Goal: Book appointment/travel/reservation

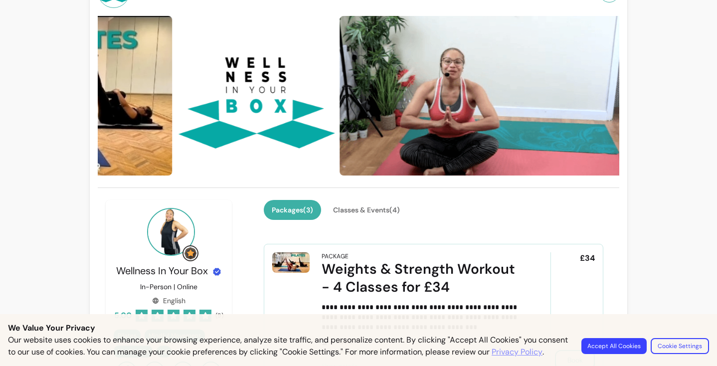
scroll to position [60, 0]
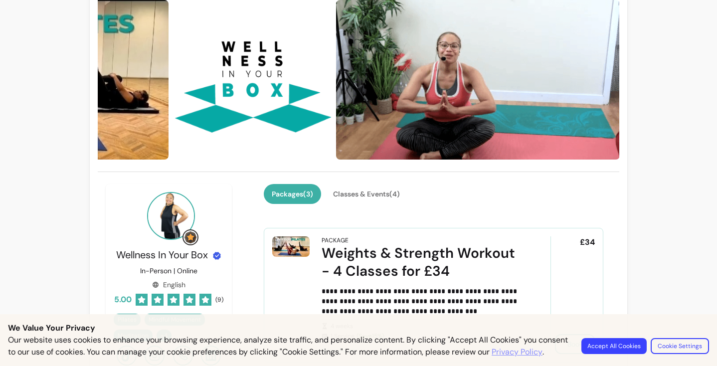
click at [608, 343] on button "Accept All Cookies" at bounding box center [614, 346] width 65 height 16
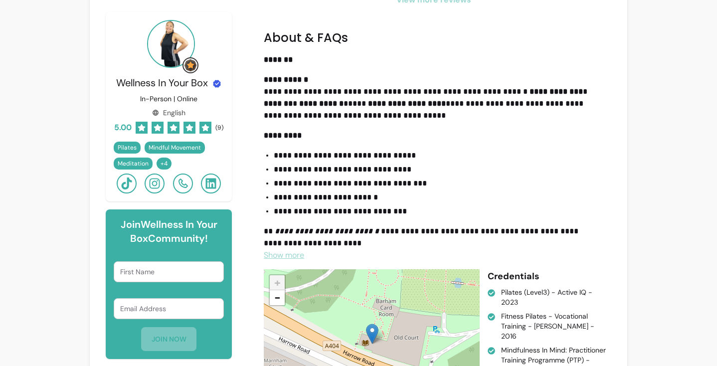
scroll to position [1022, 0]
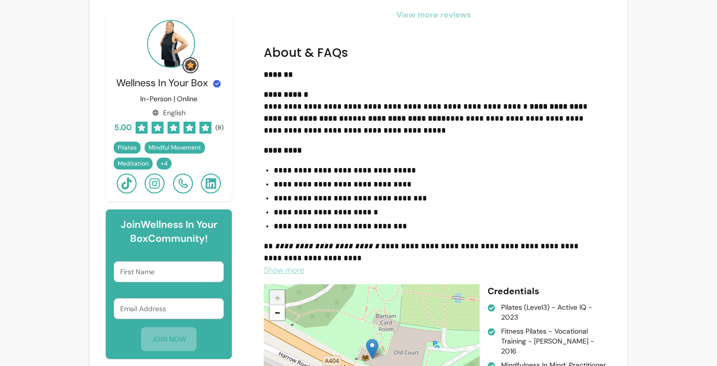
click at [298, 267] on span "Show more" at bounding box center [284, 270] width 40 height 10
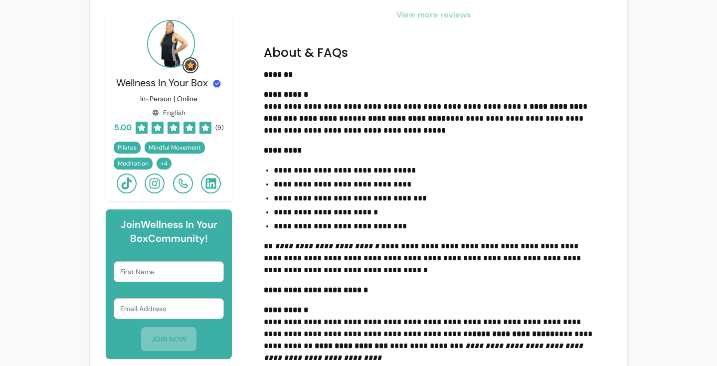
click at [298, 267] on p "**********" at bounding box center [430, 258] width 332 height 36
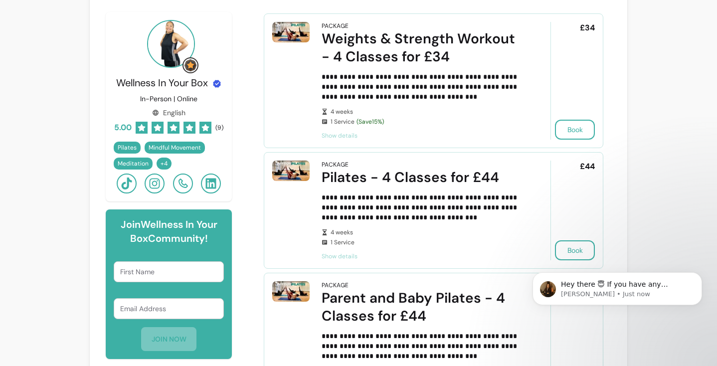
scroll to position [264, 0]
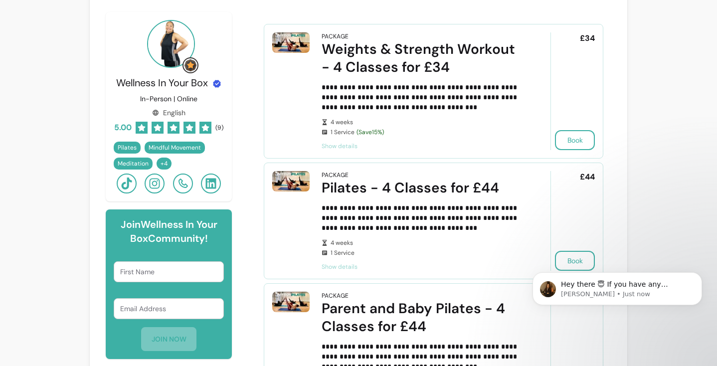
click at [336, 147] on span "Show details" at bounding box center [422, 146] width 201 height 8
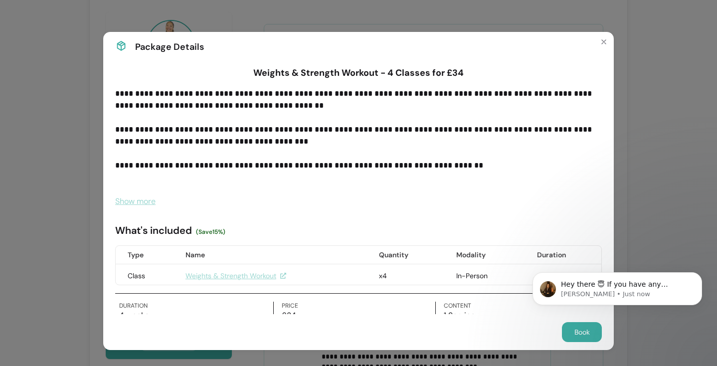
click at [336, 147] on p "**********" at bounding box center [358, 142] width 487 height 108
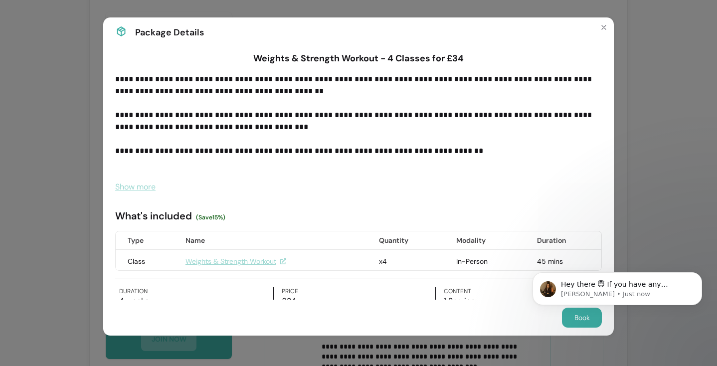
scroll to position [16, 0]
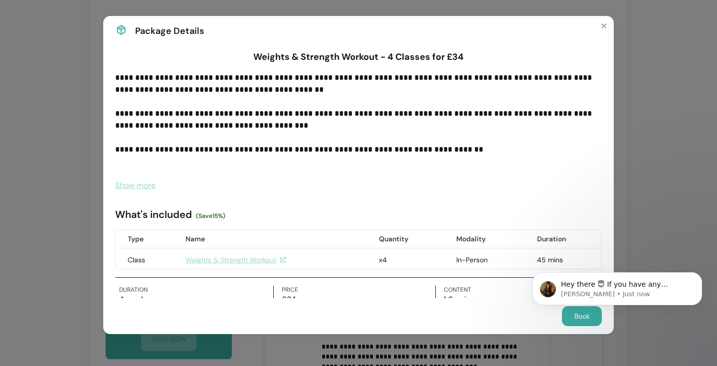
click at [345, 290] on label "Price" at bounding box center [359, 290] width 154 height 8
click at [698, 276] on icon "Dismiss notification" at bounding box center [699, 274] width 5 height 5
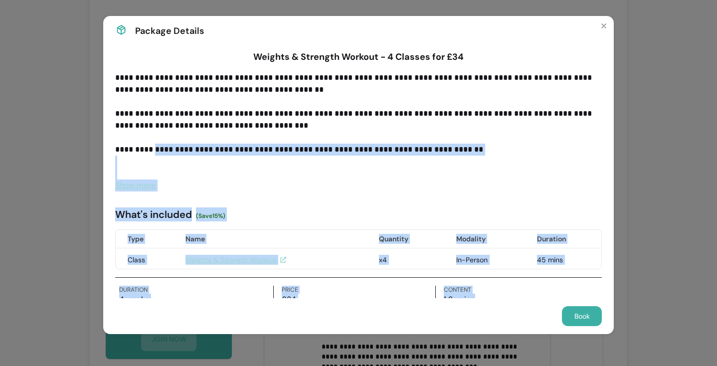
scroll to position [19, 0]
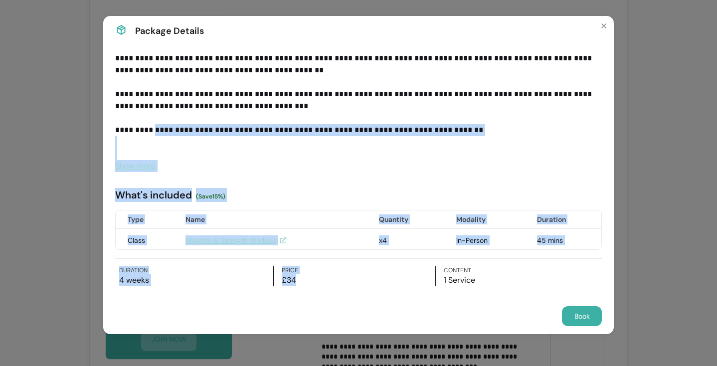
drag, startPoint x: 154, startPoint y: 144, endPoint x: 298, endPoint y: 287, distance: 203.2
click at [298, 287] on div "**********" at bounding box center [358, 162] width 487 height 264
click at [344, 260] on div "Duration 4 weeks Price £34 Content 1 Service" at bounding box center [358, 272] width 487 height 28
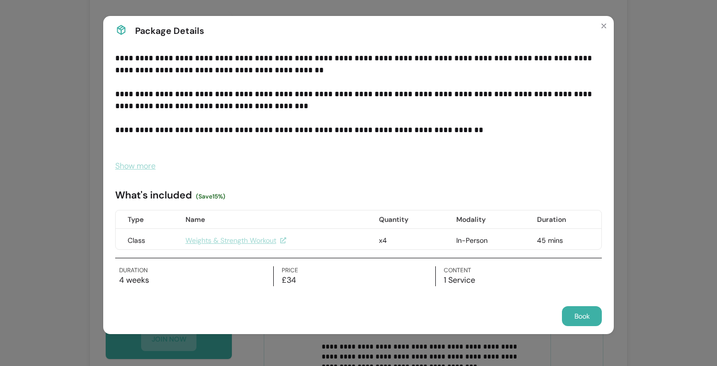
click at [242, 238] on link "Weights & Strength Workout" at bounding box center [236, 240] width 101 height 10
click at [686, 219] on div "**********" at bounding box center [358, 183] width 717 height 366
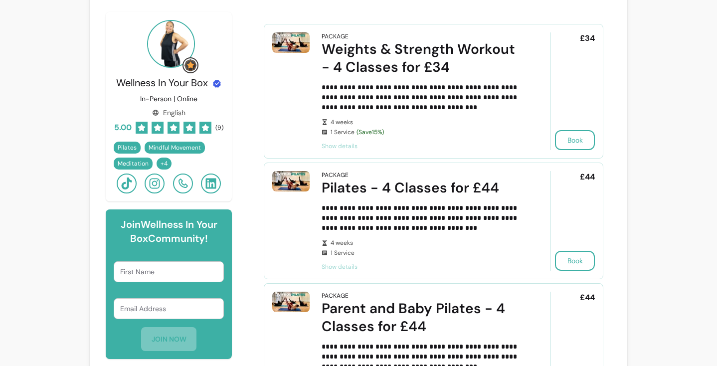
scroll to position [33, 0]
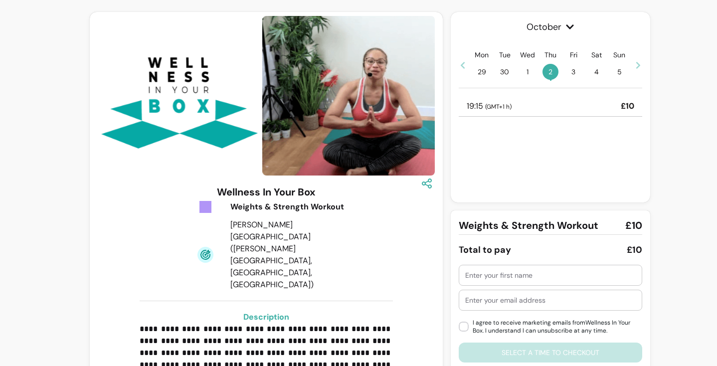
click at [198, 350] on p "**********" at bounding box center [266, 371] width 253 height 96
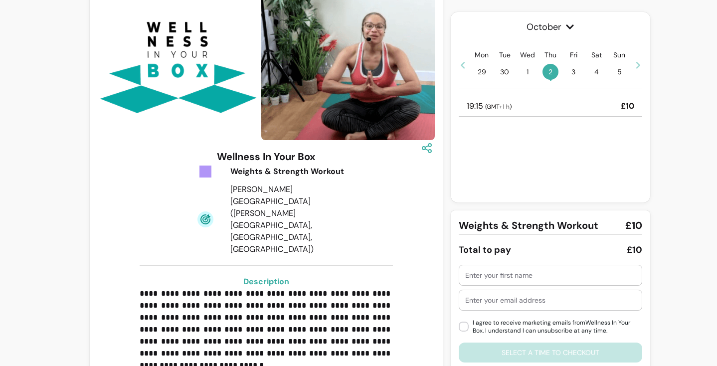
scroll to position [37, 0]
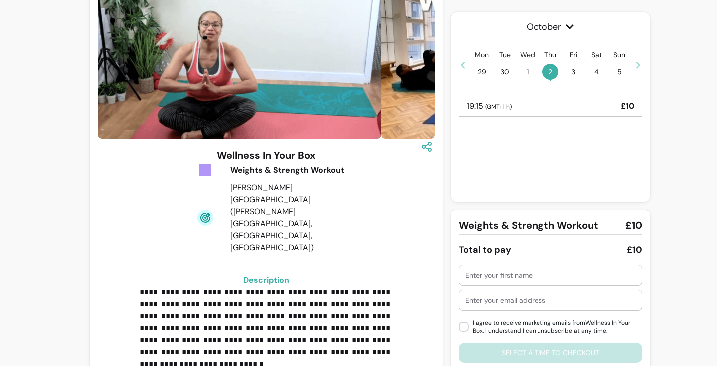
click at [576, 67] on span "3" at bounding box center [574, 72] width 16 height 16
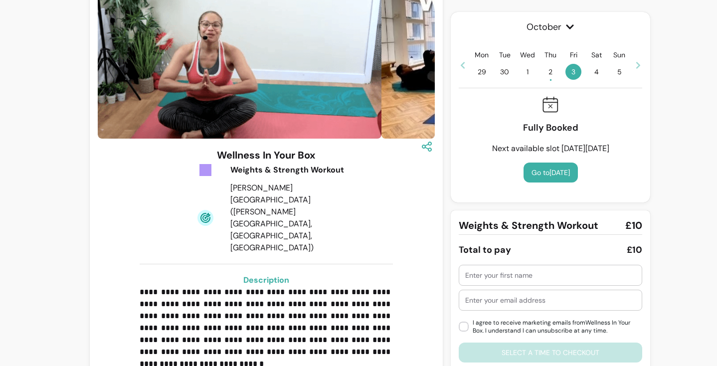
click at [596, 70] on span "4" at bounding box center [597, 72] width 16 height 16
click at [626, 67] on span "5" at bounding box center [620, 72] width 16 height 16
click at [523, 74] on span "1" at bounding box center [528, 72] width 16 height 16
click at [514, 74] on div "Mon 29 Tue 30 Wed 1 Thu 2 • Fri 3 Sat 4 Sun 5" at bounding box center [551, 65] width 184 height 30
click at [505, 74] on span "30" at bounding box center [505, 72] width 16 height 16
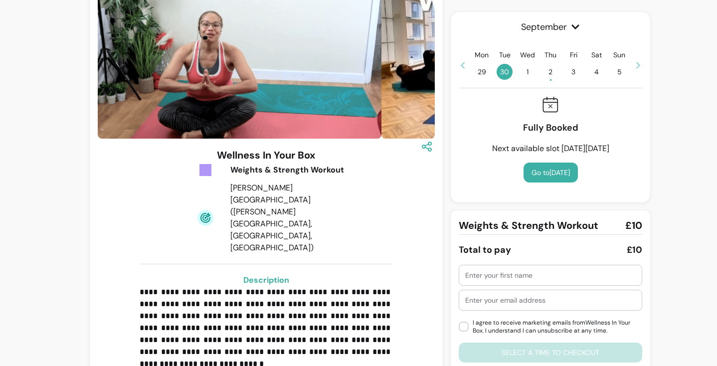
click at [640, 64] on icon at bounding box center [639, 65] width 8 height 8
click at [523, 72] on span "8" at bounding box center [528, 72] width 16 height 16
click at [547, 72] on span "9 •" at bounding box center [551, 72] width 16 height 16
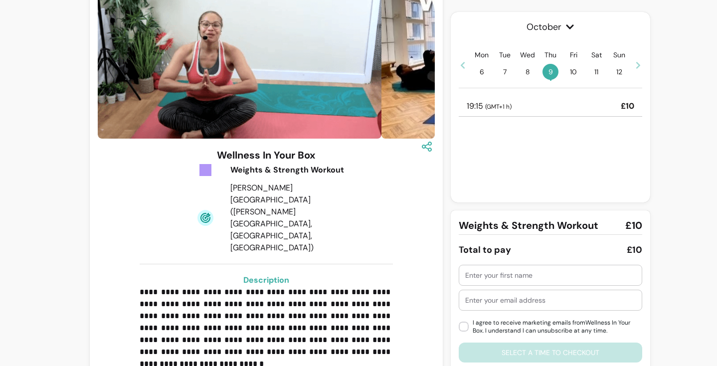
click at [572, 72] on span "10" at bounding box center [574, 72] width 16 height 16
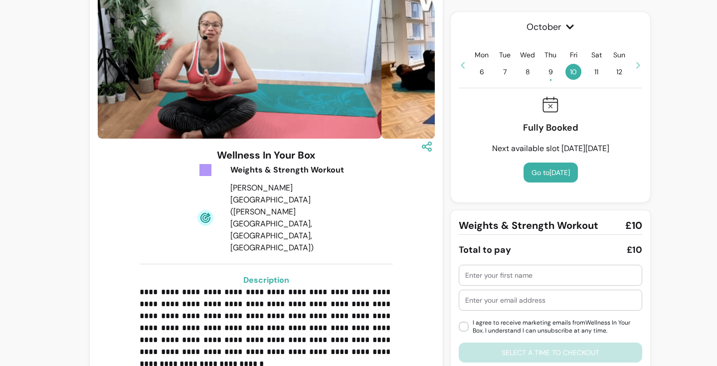
click at [551, 69] on span "9 •" at bounding box center [551, 72] width 16 height 16
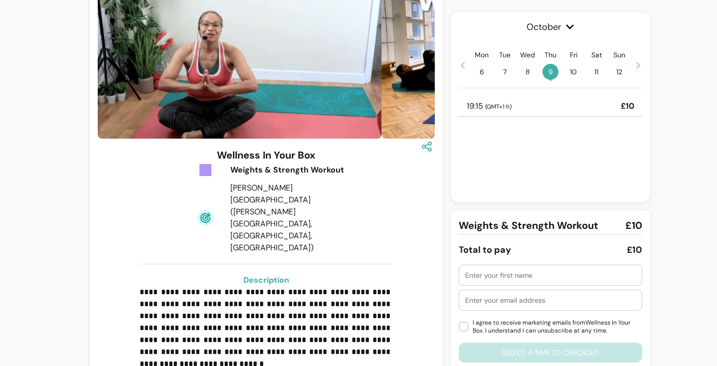
click at [546, 102] on div "19:15 ( GMT+1 h ) £10" at bounding box center [551, 106] width 184 height 20
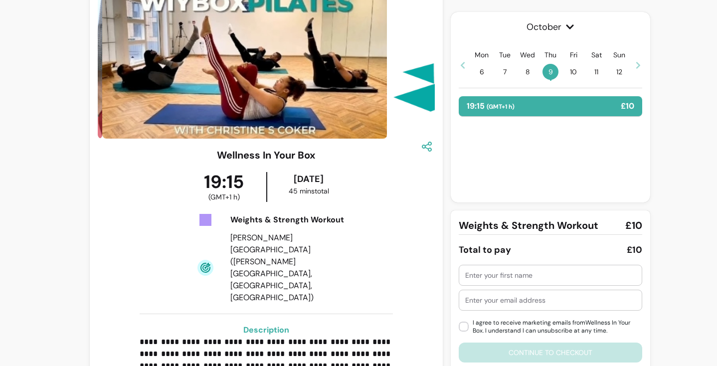
click at [505, 175] on div "October Mon 6 Tue 7 Wed 8 Thu 9 • Fri 10 Sat 11 Sun 12 19:15 ( GMT+1 h ) £10" at bounding box center [551, 107] width 200 height 191
